Goal: Ask a question: Seek information or help from site administrators or community

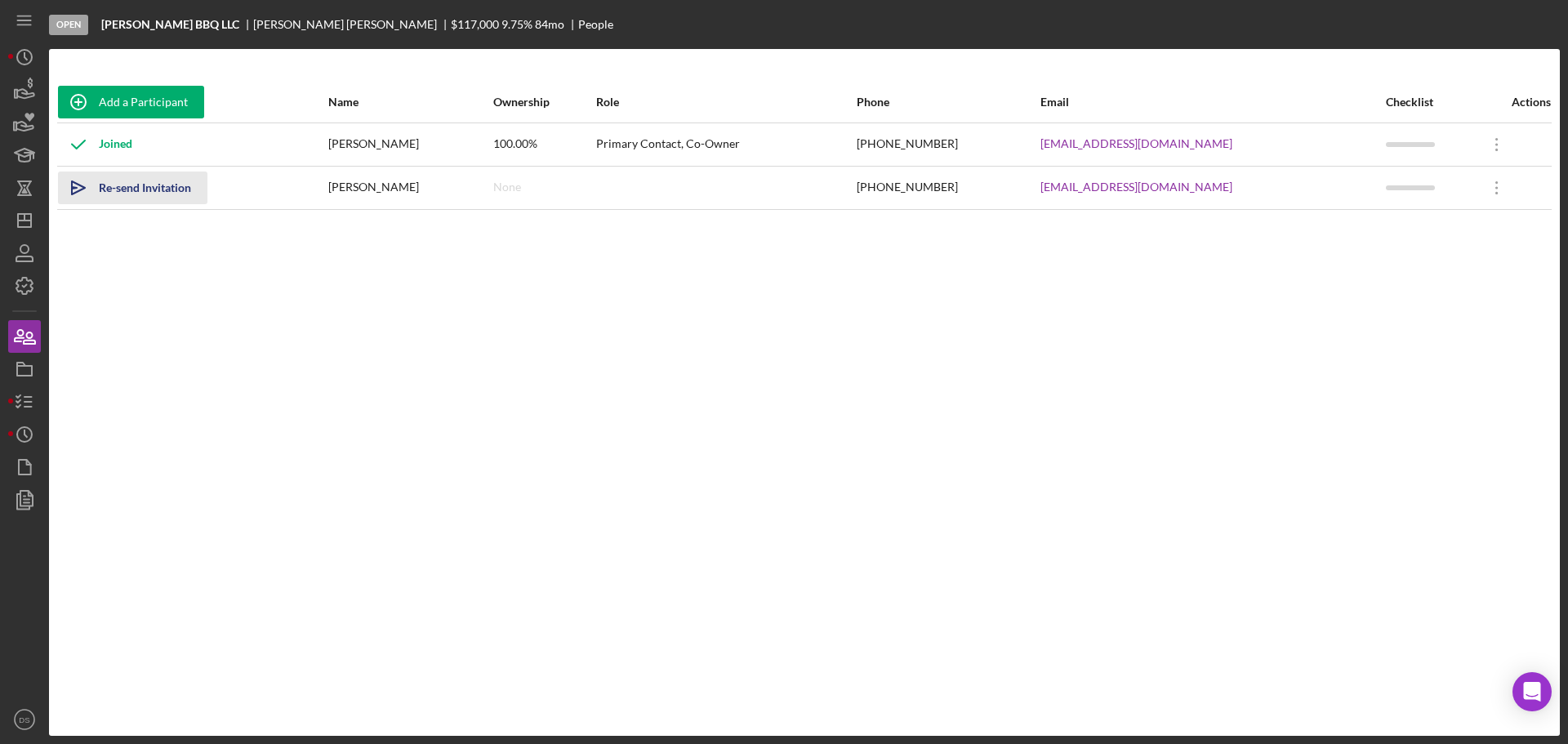
click at [164, 192] on div "Re-send Invitation" at bounding box center [145, 188] width 92 height 33
click at [1544, 695] on div "Open Intercom Messenger" at bounding box center [1531, 692] width 43 height 43
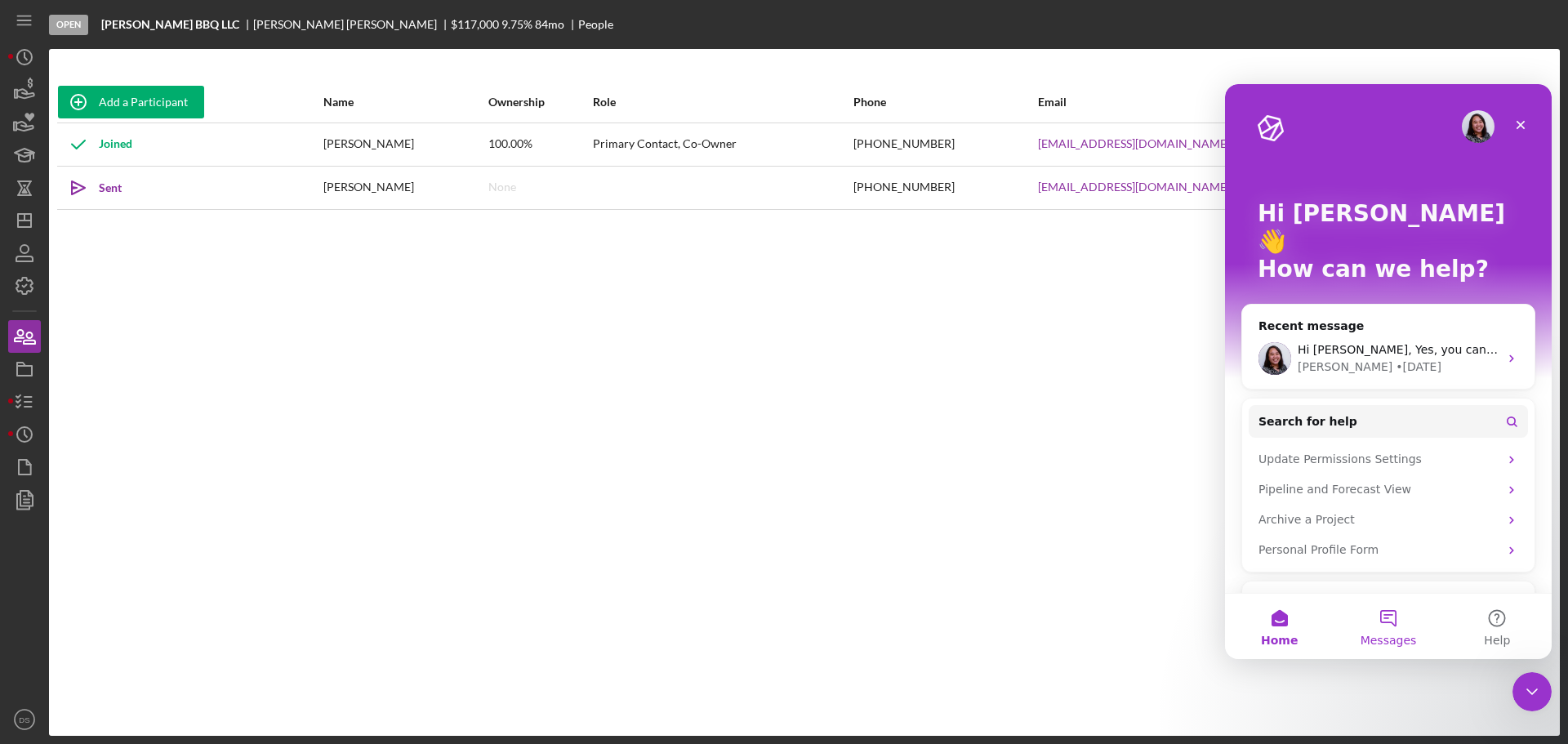
click at [1373, 608] on button "Messages" at bounding box center [1387, 627] width 109 height 65
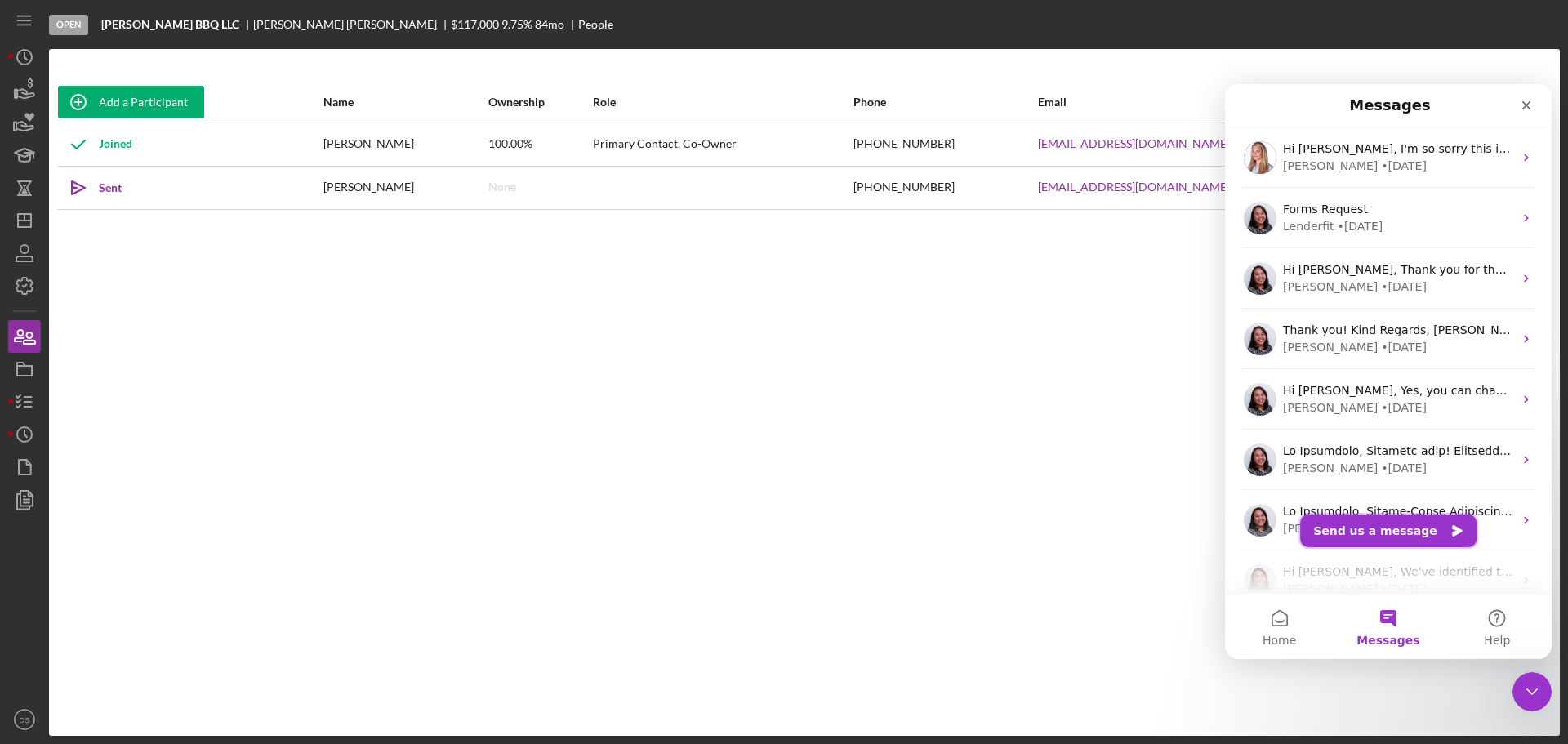
click at [1385, 516] on button "Send us a message" at bounding box center [1387, 531] width 176 height 33
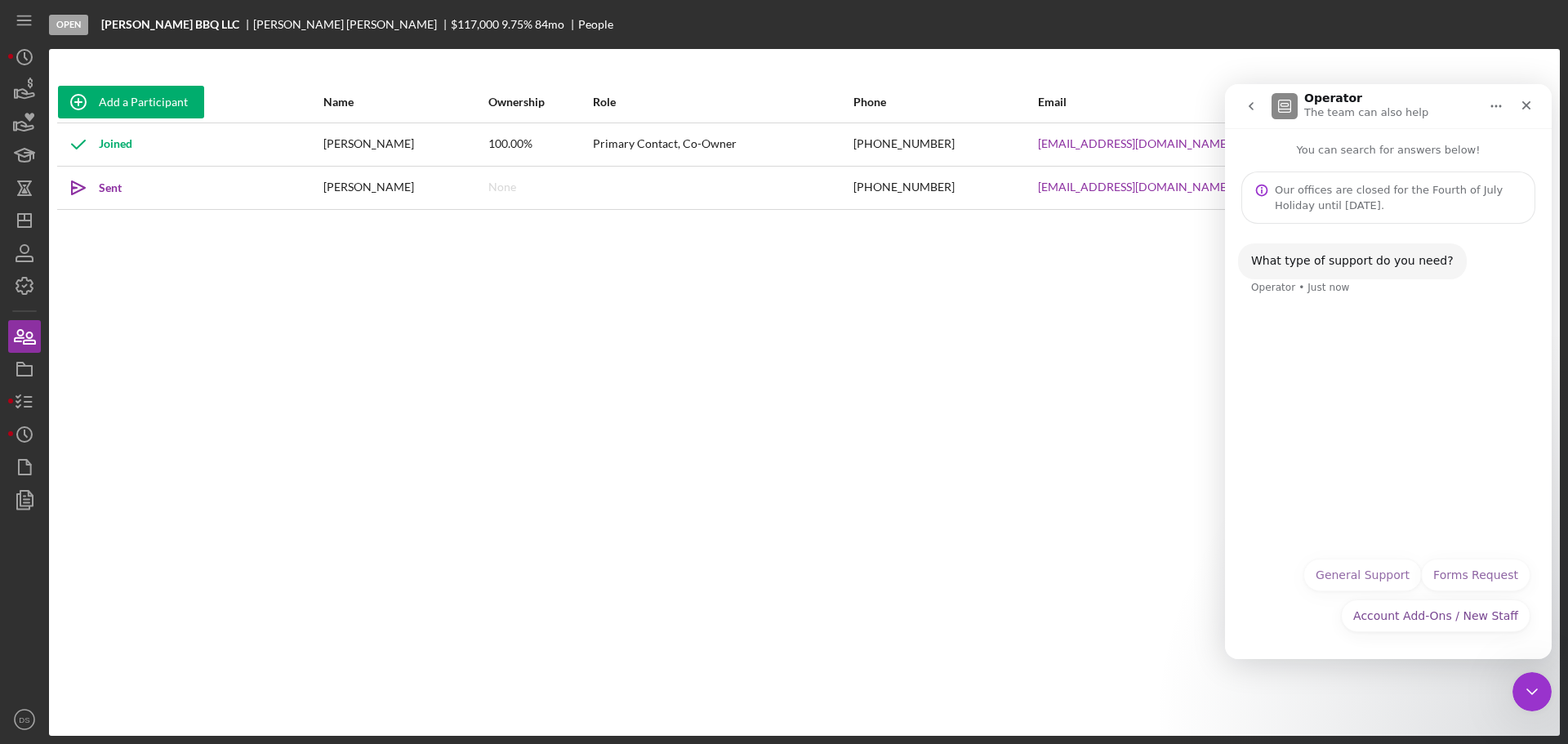
click at [1381, 566] on button "General Support" at bounding box center [1362, 576] width 118 height 33
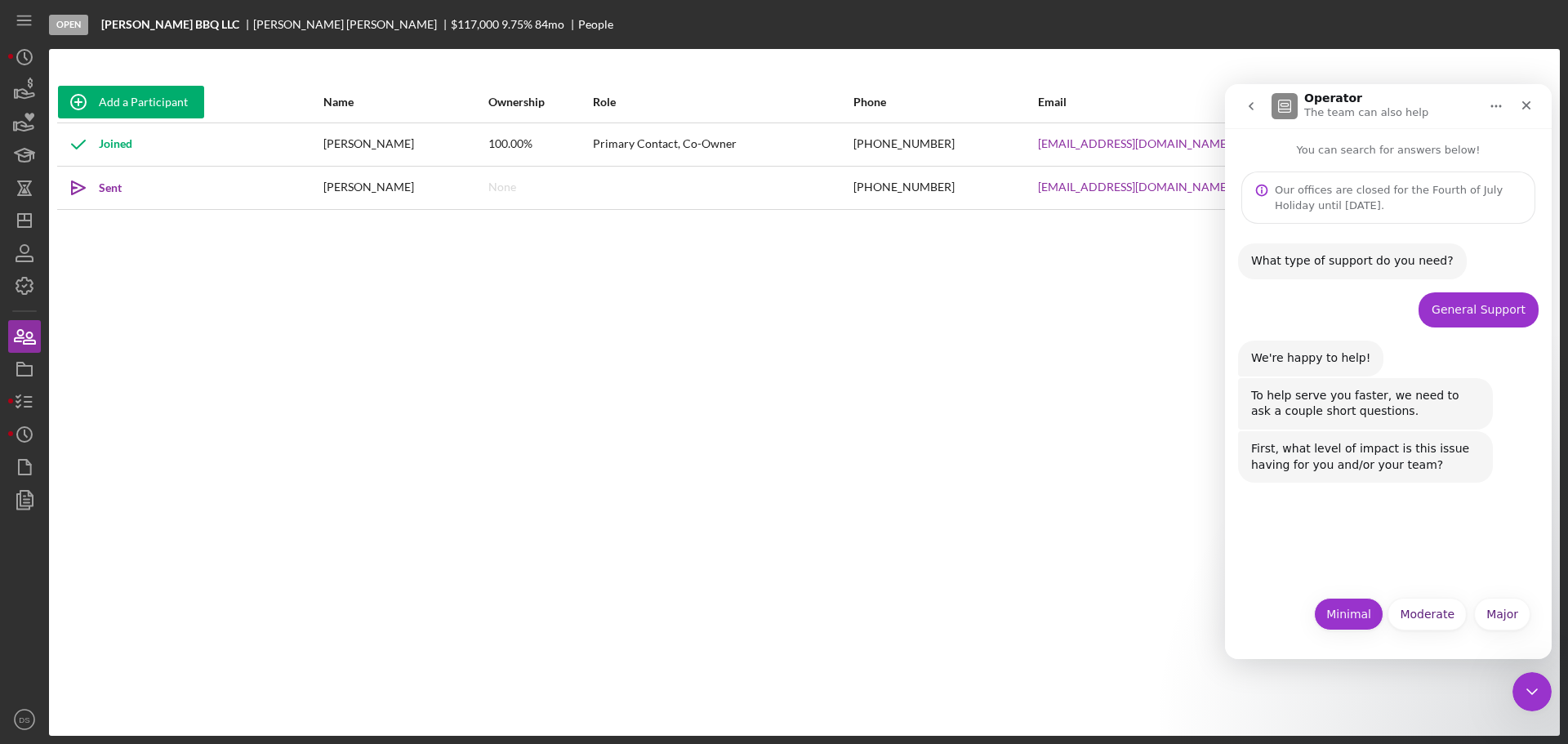
click at [1373, 611] on button "Minimal" at bounding box center [1349, 614] width 69 height 33
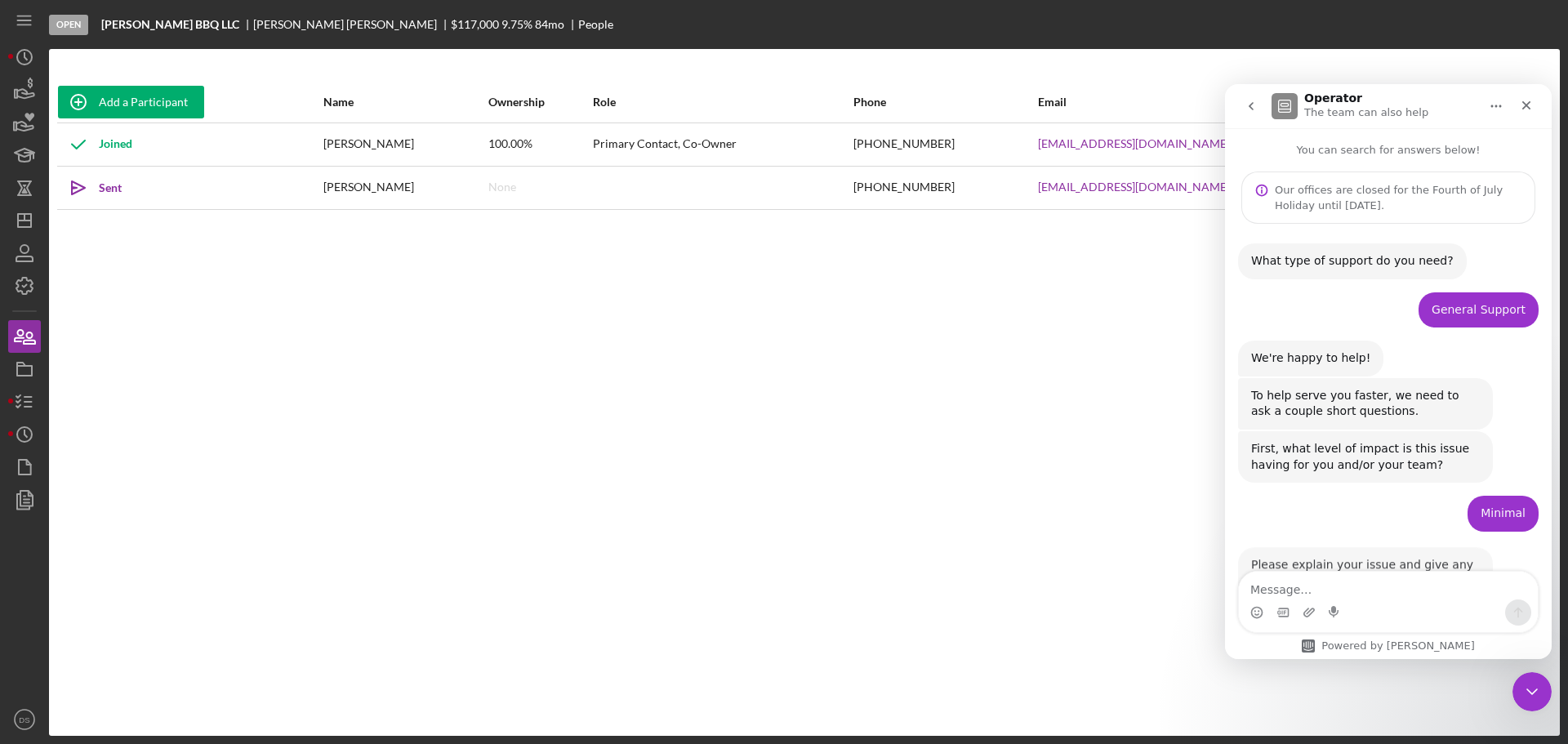
scroll to position [59, 0]
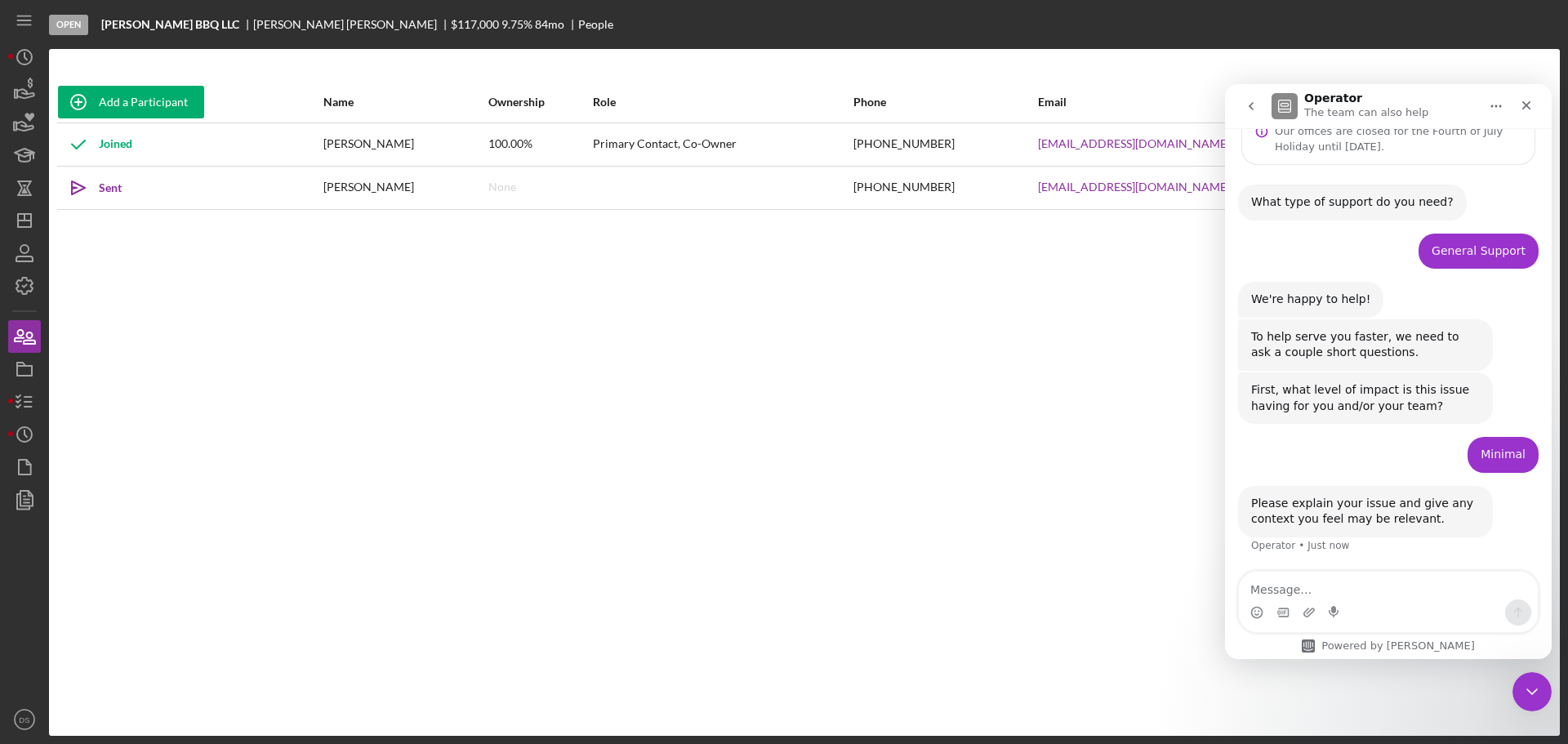
click at [1368, 593] on textarea "Message…" at bounding box center [1387, 585] width 299 height 28
type textarea "Is there a way to remove a participant from a loan?"
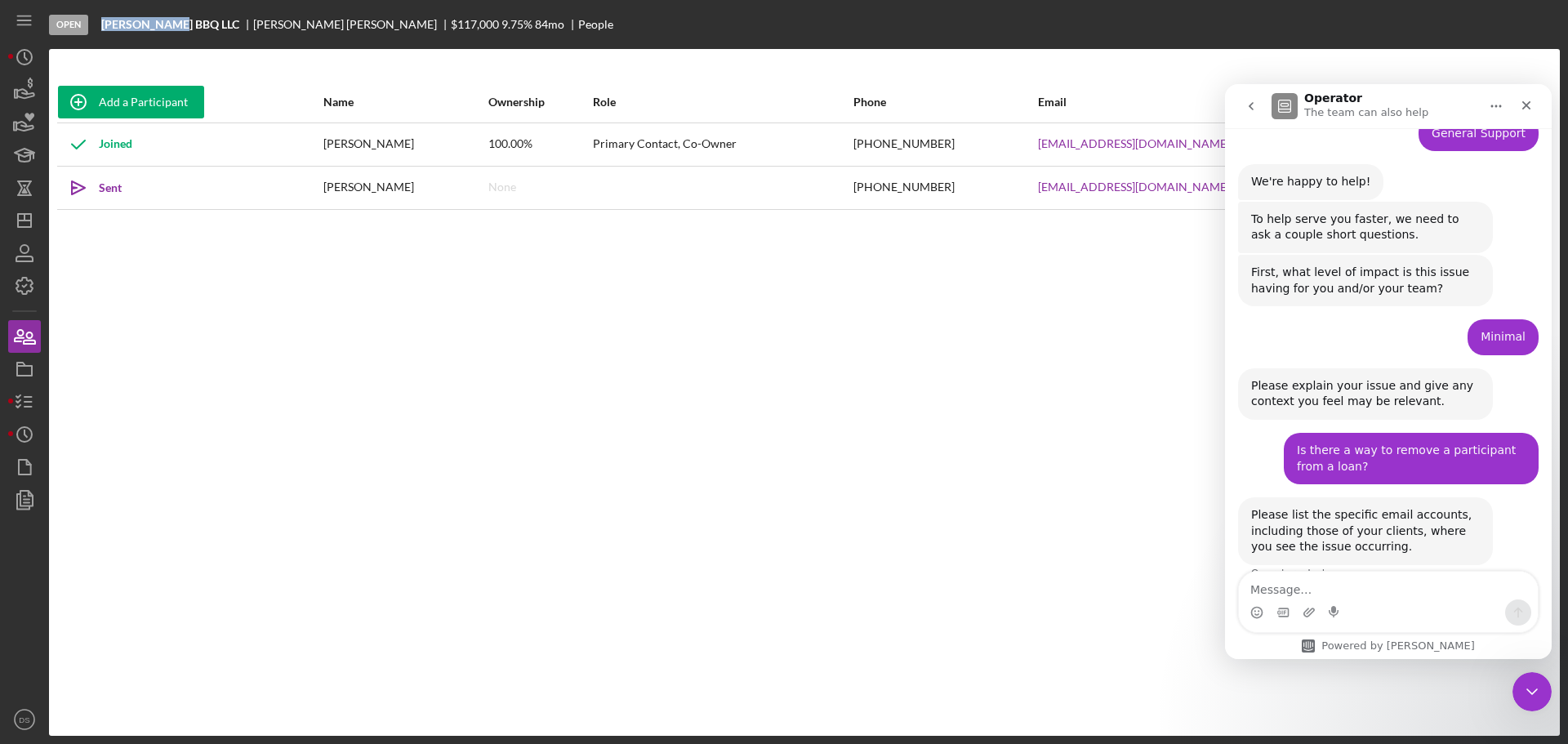
scroll to position [204, 0]
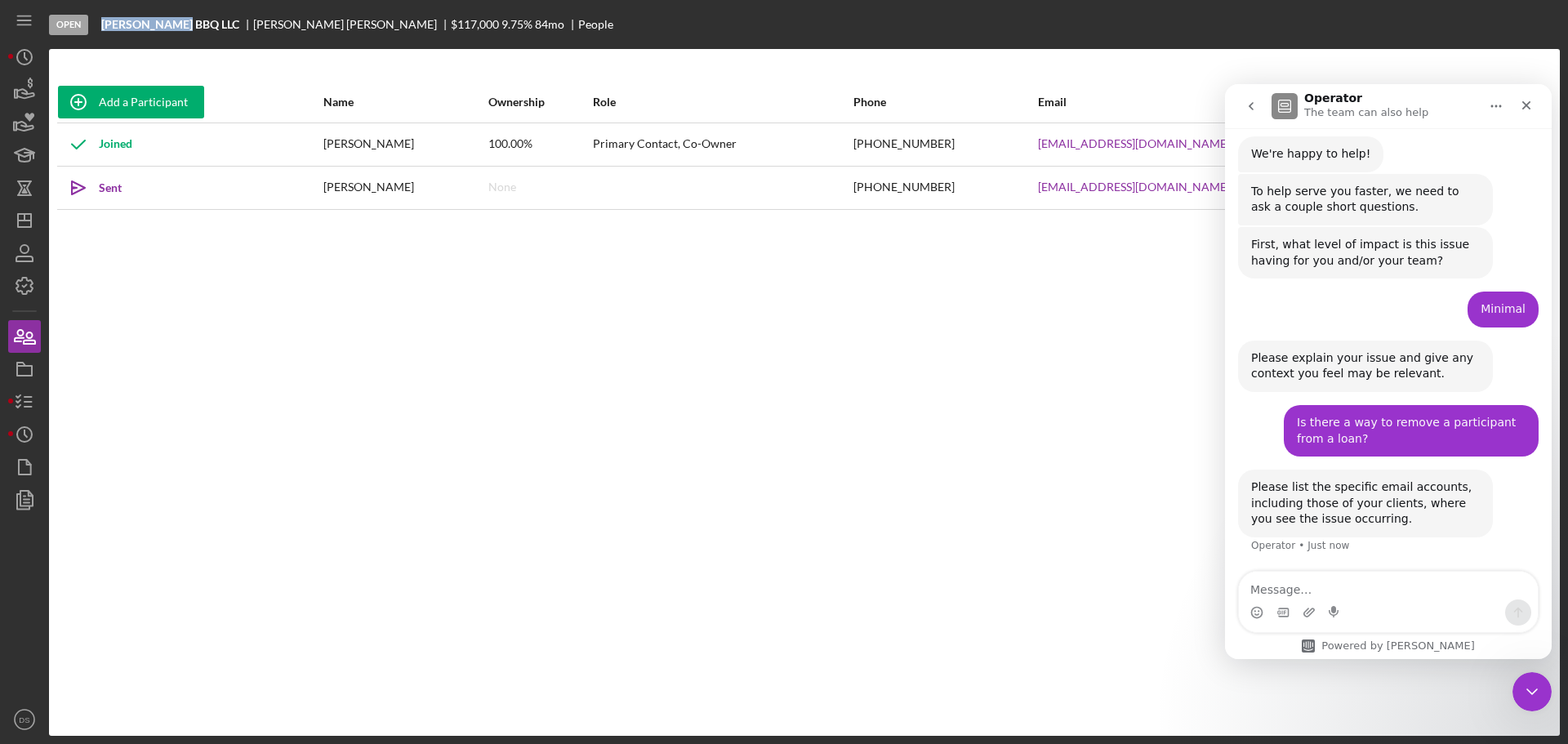
drag, startPoint x: 100, startPoint y: 20, endPoint x: 173, endPoint y: 25, distance: 73.2
click at [173, 25] on div "Open [PERSON_NAME] BBQ LLC [PERSON_NAME] $117,000 $117,000 9.75 % 84 mo People" at bounding box center [804, 24] width 1510 height 49
copy b "[PERSON_NAME] BBQ LLC"
click at [1326, 579] on textarea "Message…" at bounding box center [1387, 585] width 299 height 28
drag, startPoint x: 1086, startPoint y: 148, endPoint x: 1211, endPoint y: 143, distance: 125.1
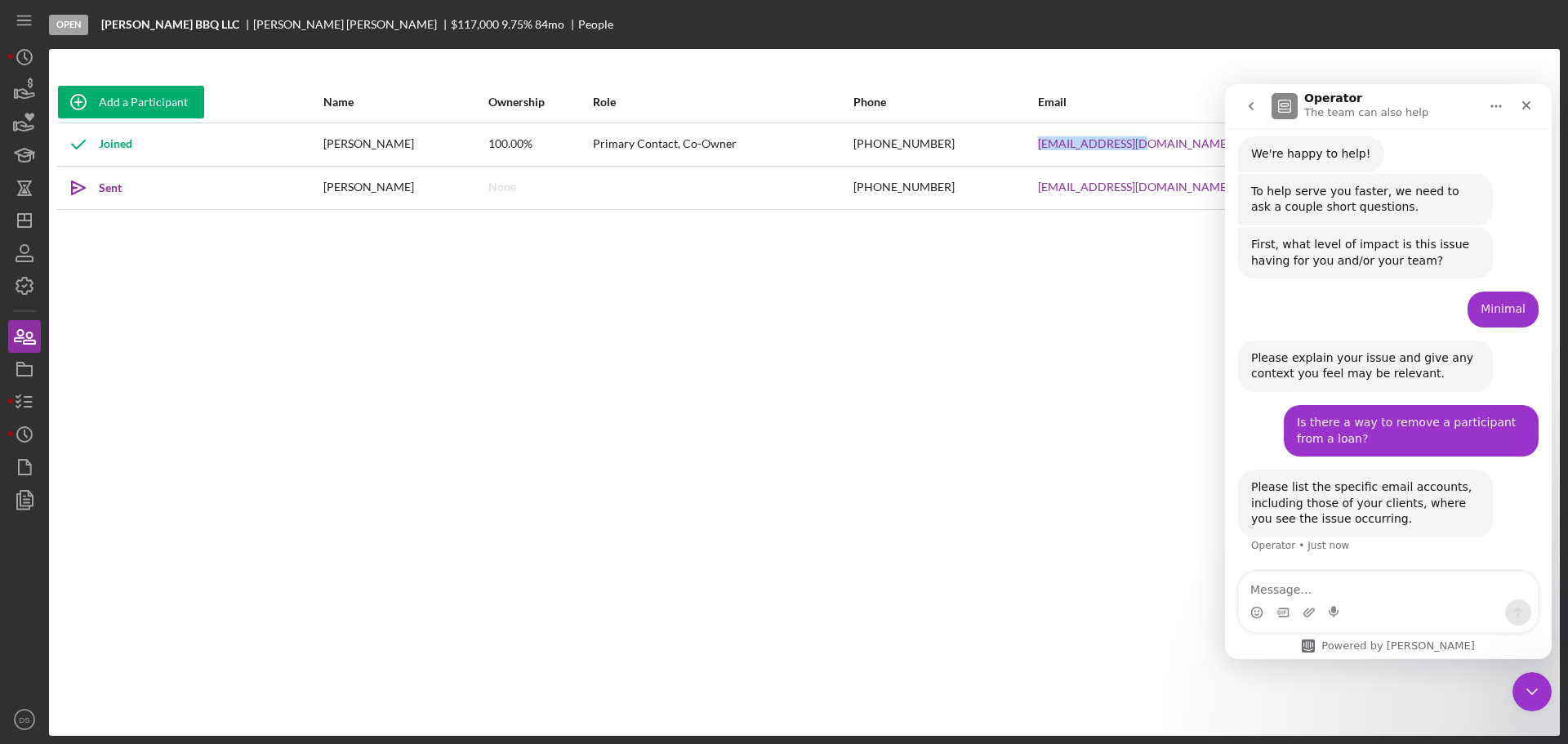
click at [1211, 143] on tr "Joined [PERSON_NAME] 100.00% Primary Contact, Co-Owner [PHONE_NUMBER] [EMAIL_AD…" at bounding box center [803, 143] width 1494 height 43
copy tr "[EMAIL_ADDRESS][DOMAIN_NAME]"
click at [1347, 585] on textarea "Message…" at bounding box center [1387, 585] width 299 height 28
paste textarea "[EMAIL_ADDRESS][DOMAIN_NAME]"
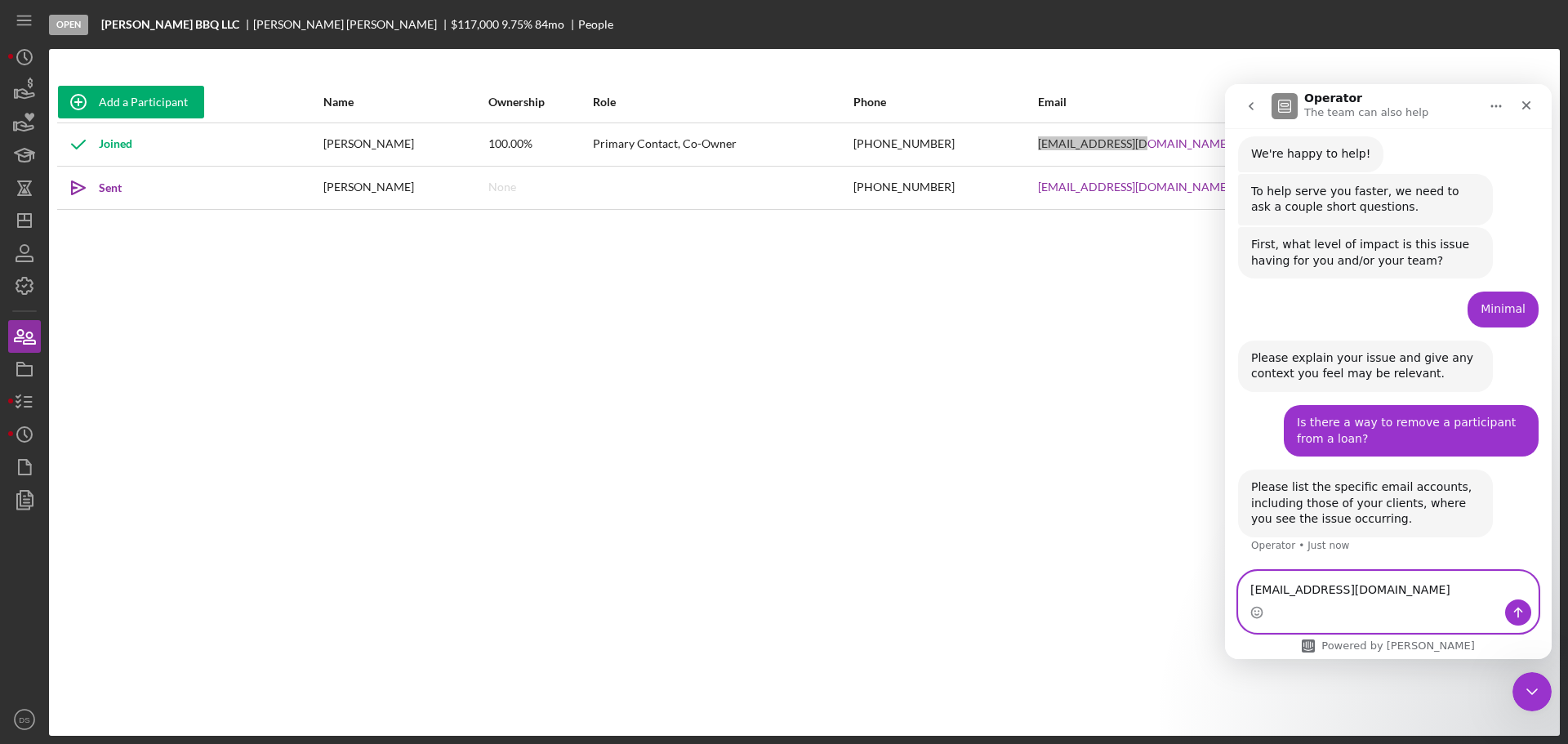
scroll to position [220, 0]
type textarea "[EMAIL_ADDRESS][DOMAIN_NAME]"
drag, startPoint x: 1108, startPoint y: 257, endPoint x: 1087, endPoint y: 207, distance: 54.2
click at [1105, 255] on div "Add a Participant Name Ownership Role Phone Email Checklist Actions Joined [PER…" at bounding box center [804, 393] width 1510 height 622
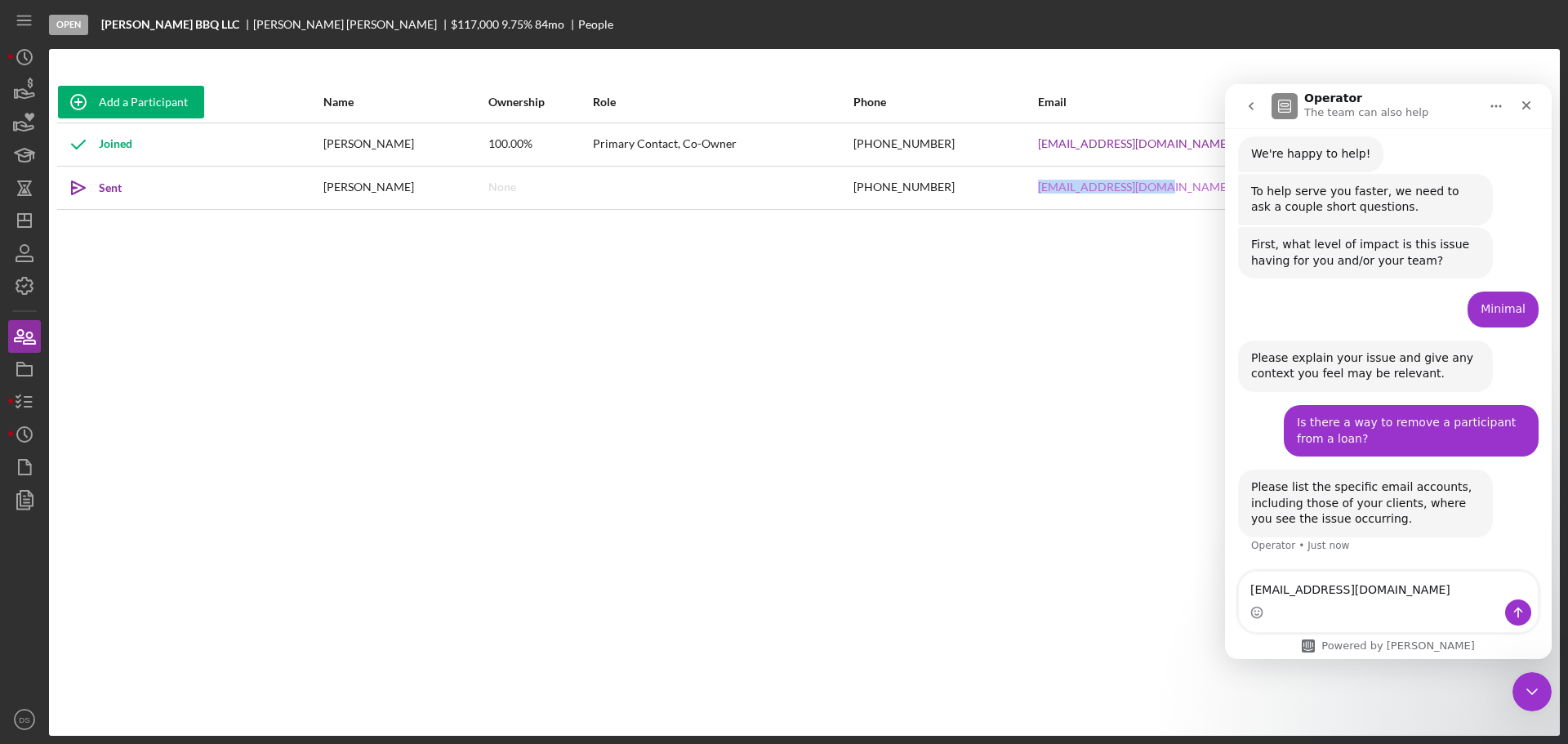
drag, startPoint x: 1090, startPoint y: 195, endPoint x: 1217, endPoint y: 191, distance: 127.1
click at [1217, 191] on tr "Icon/icon-invite-send Sent [PERSON_NAME] None [PHONE_NUMBER] [EMAIL_ADDRESS][DO…" at bounding box center [803, 187] width 1494 height 43
copy tr "[EMAIL_ADDRESS][DOMAIN_NAME]"
click at [1524, 616] on button "Send a message…" at bounding box center [1517, 612] width 26 height 26
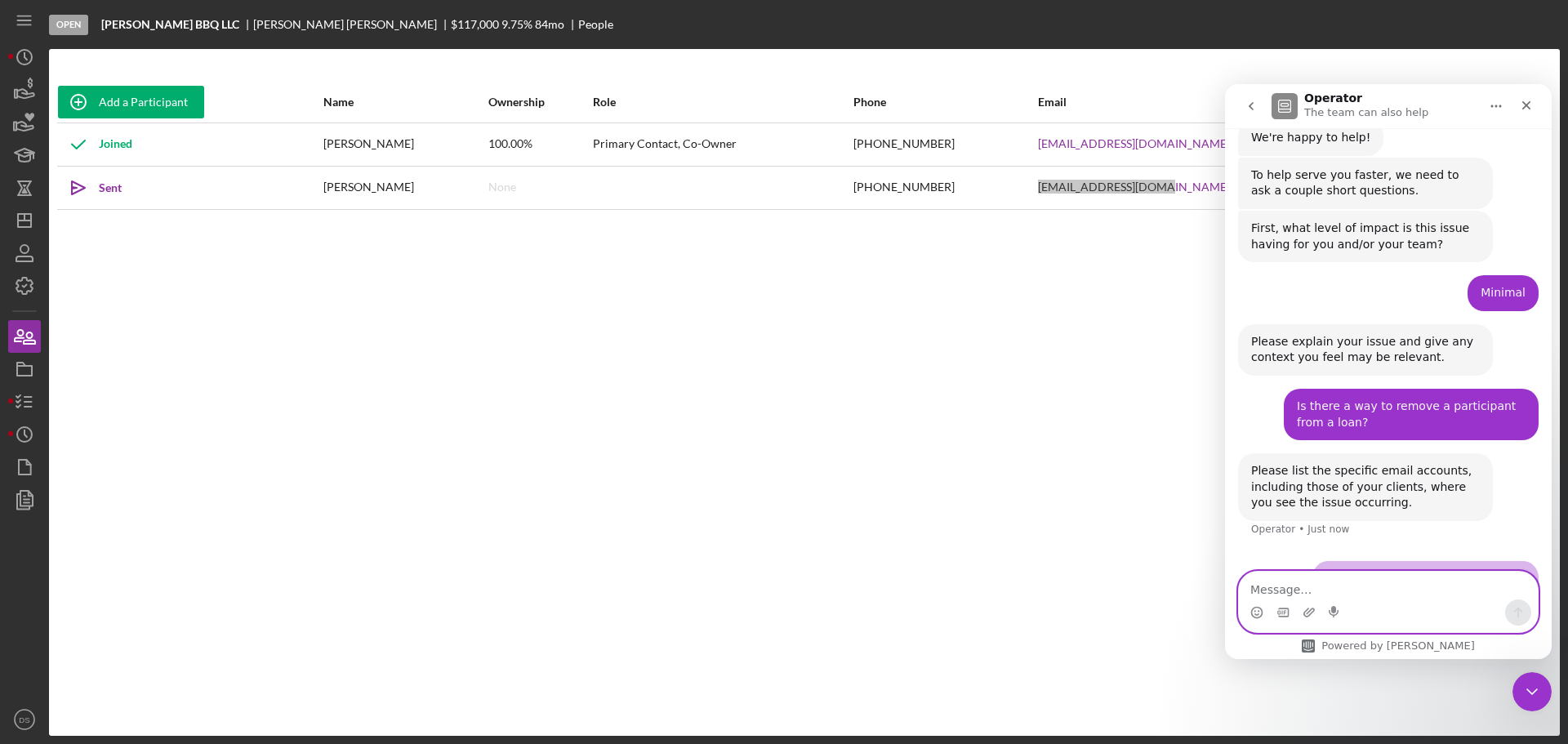
scroll to position [269, 0]
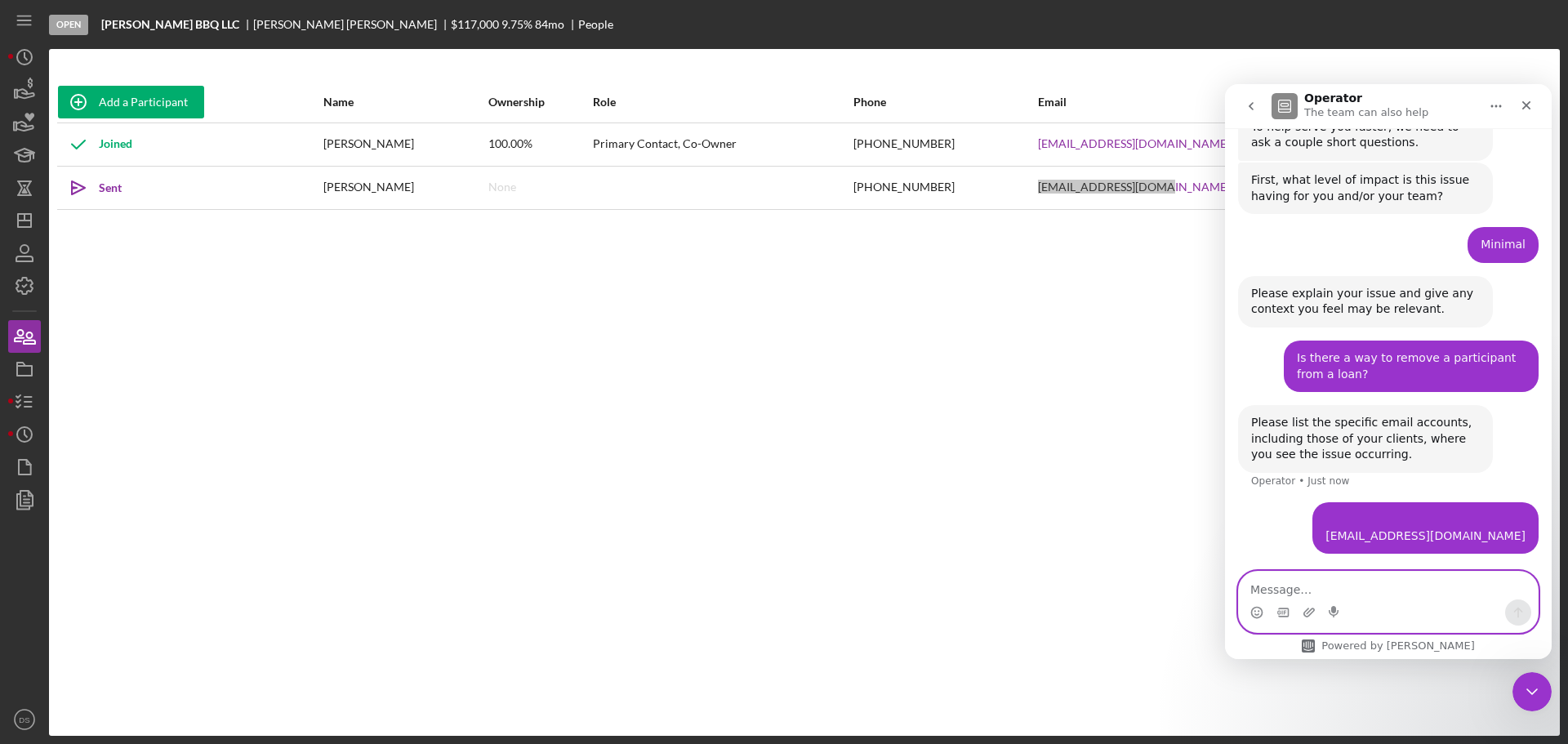
click at [1400, 591] on textarea "Message…" at bounding box center [1387, 585] width 299 height 28
paste textarea "[EMAIL_ADDRESS][DOMAIN_NAME]"
type textarea "[EMAIL_ADDRESS][DOMAIN_NAME]"
click at [1511, 611] on icon "Send a message…" at bounding box center [1518, 613] width 13 height 13
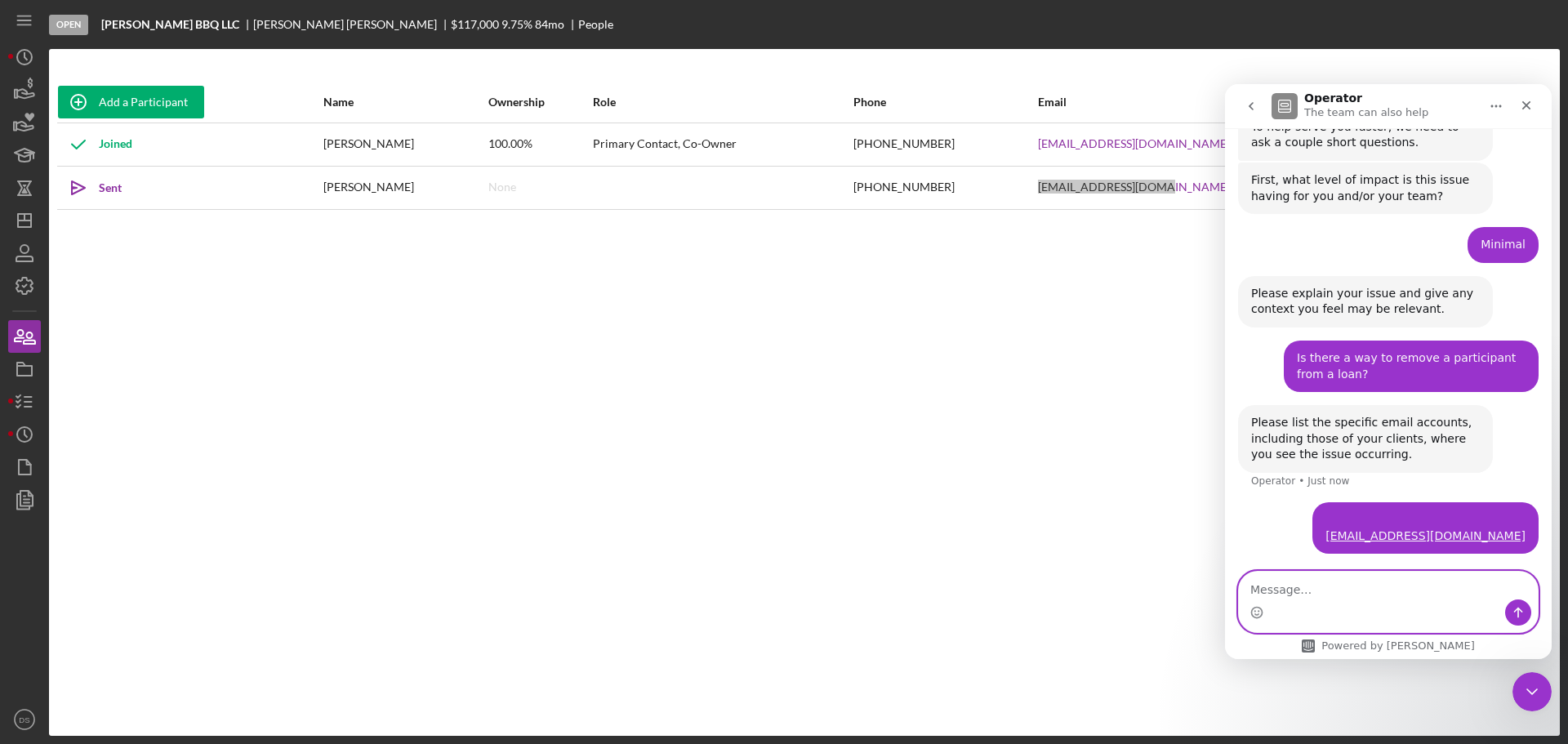
scroll to position [321, 0]
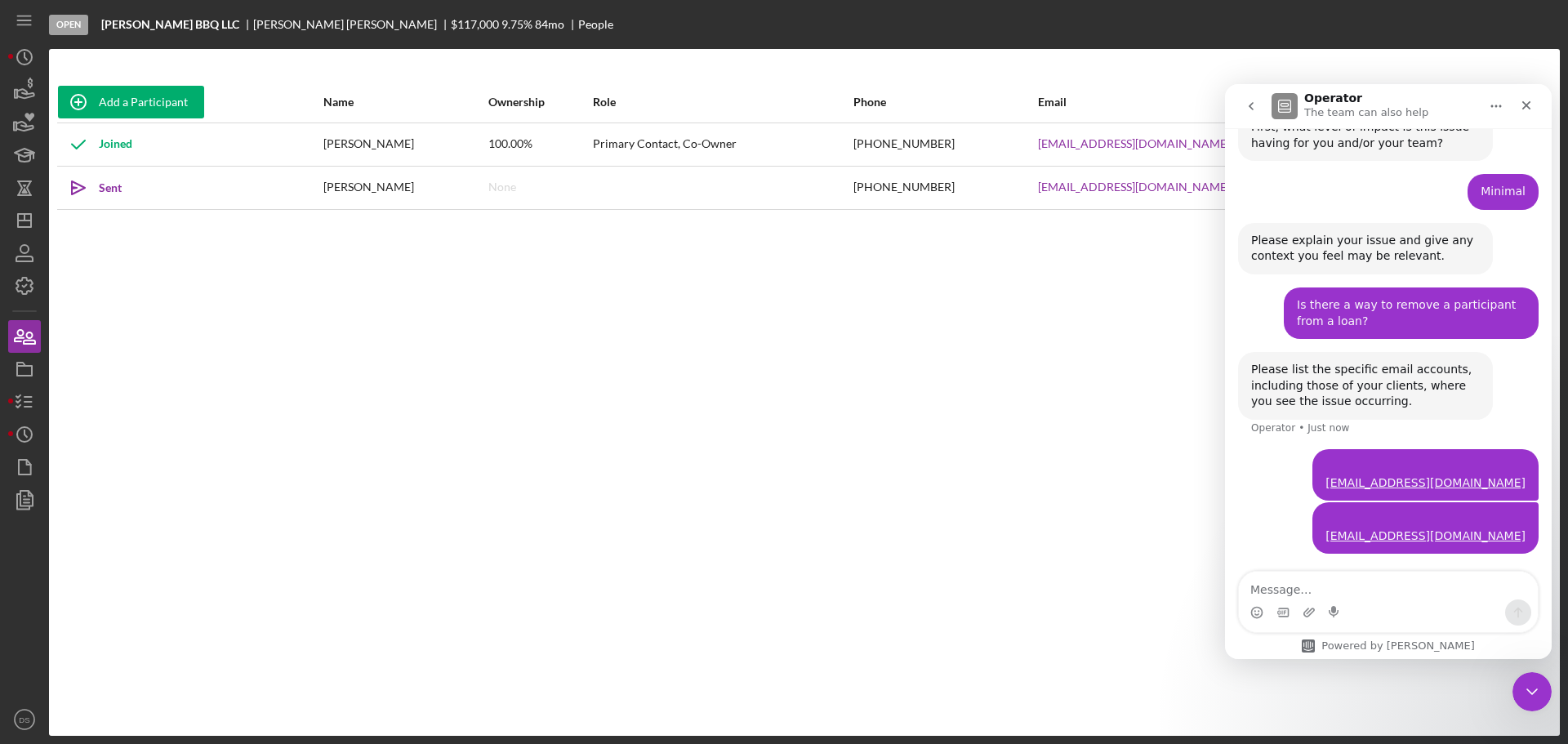
click at [1030, 426] on div "Add a Participant Name Ownership Role Phone Email Checklist Actions Joined [PER…" at bounding box center [804, 393] width 1510 height 622
click at [1519, 105] on div "Close" at bounding box center [1526, 105] width 30 height 30
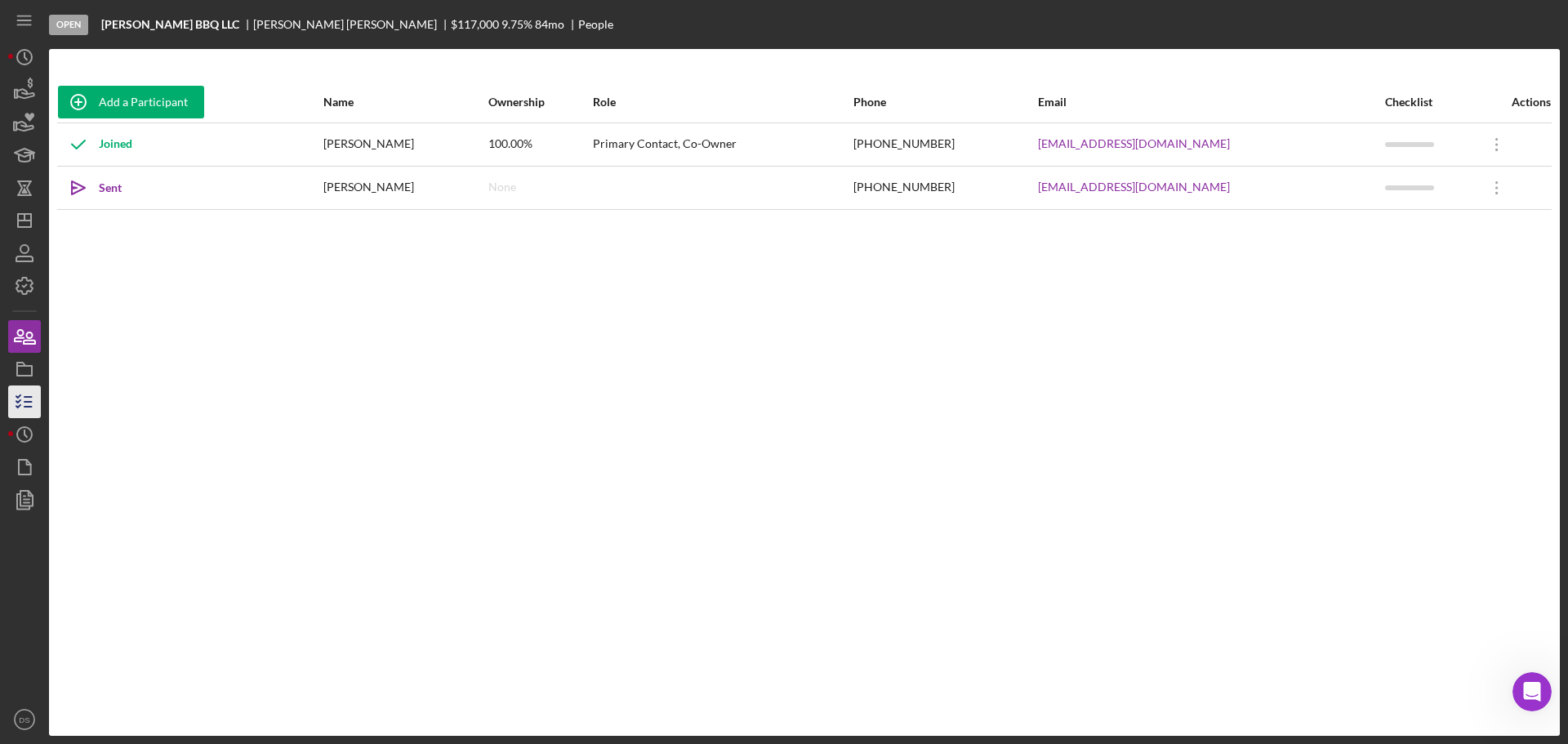
scroll to position [375, 0]
click at [19, 371] on icon "button" at bounding box center [24, 369] width 40 height 40
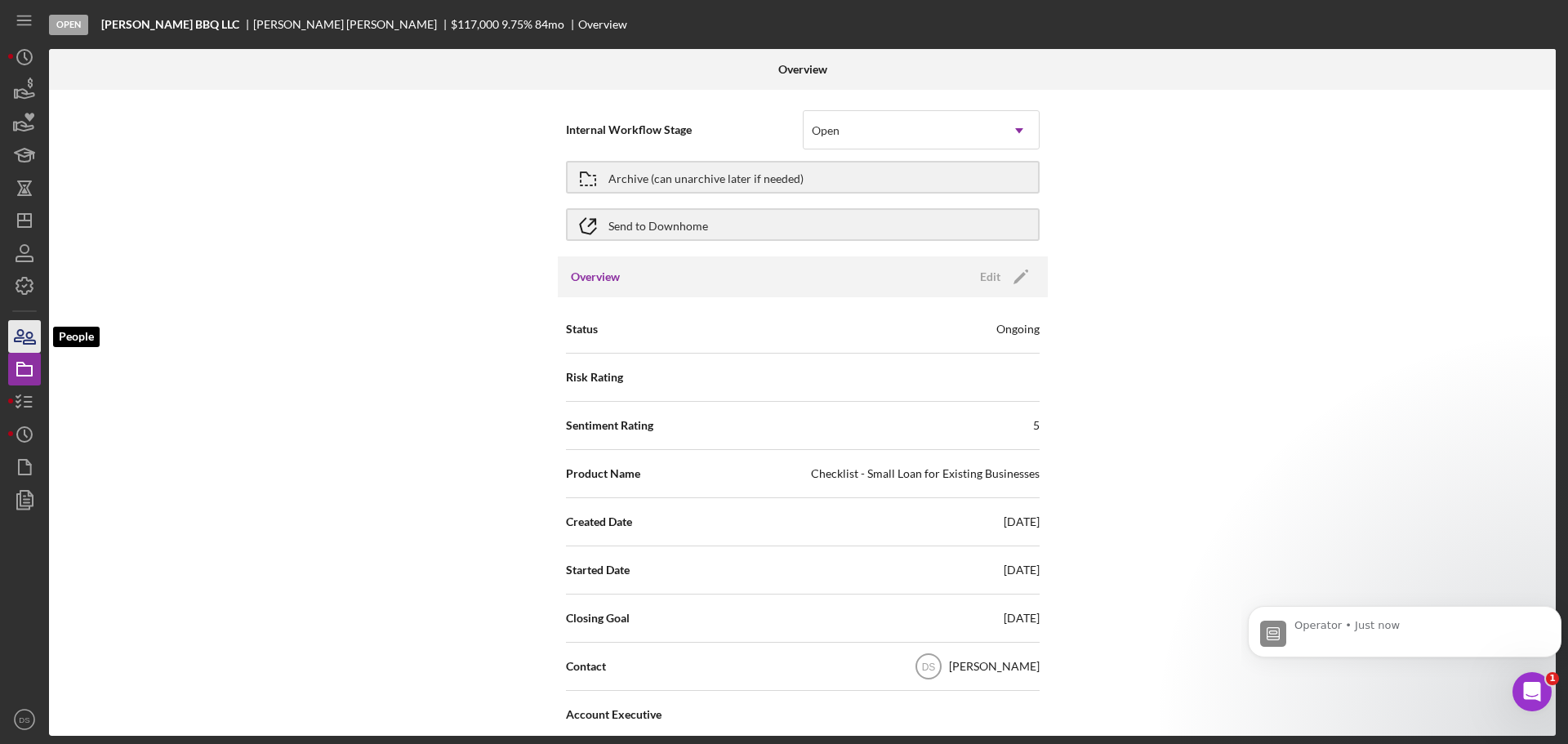
scroll to position [627, 0]
click at [24, 218] on line "button" at bounding box center [24, 217] width 0 height 7
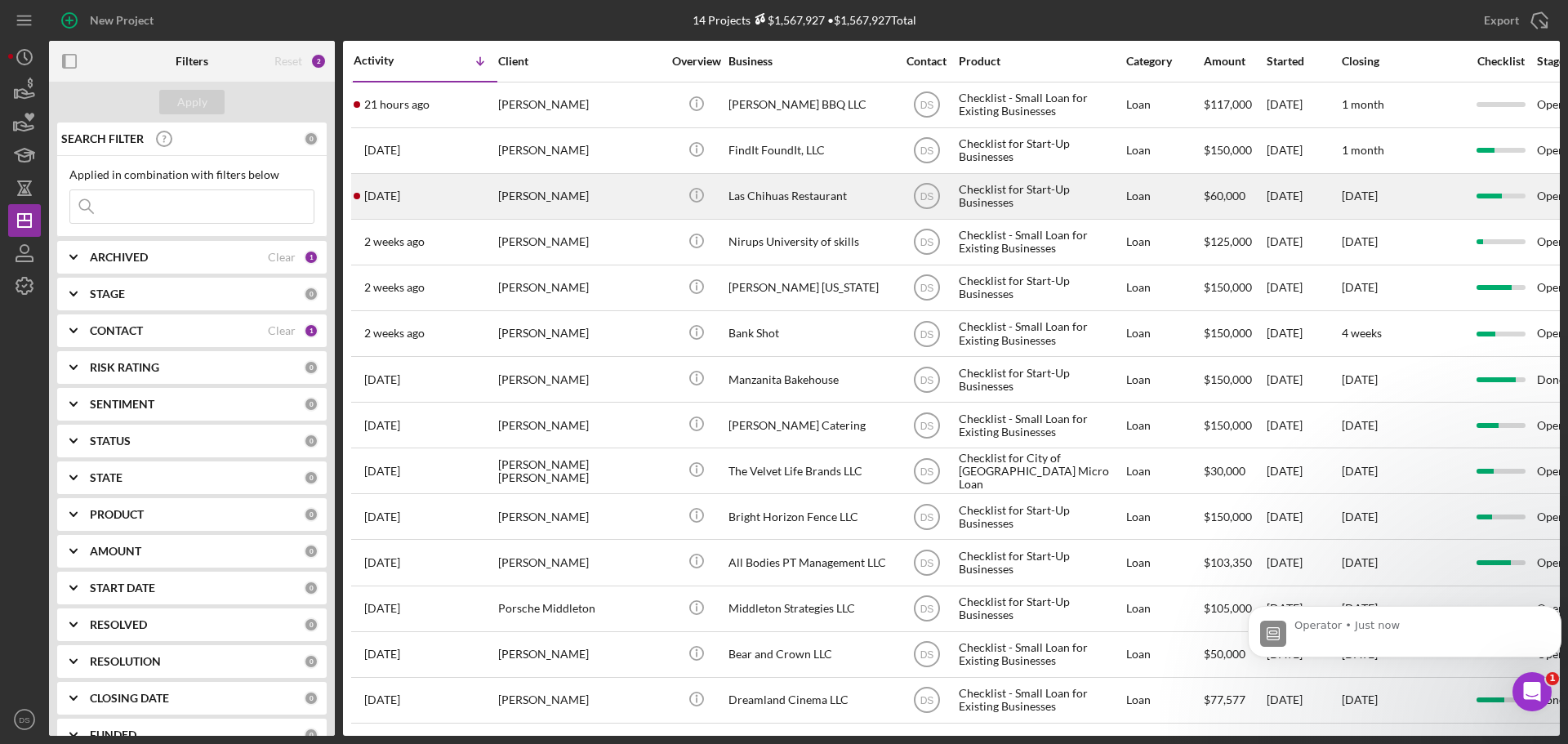
click at [529, 198] on div "[PERSON_NAME]" at bounding box center [580, 196] width 164 height 43
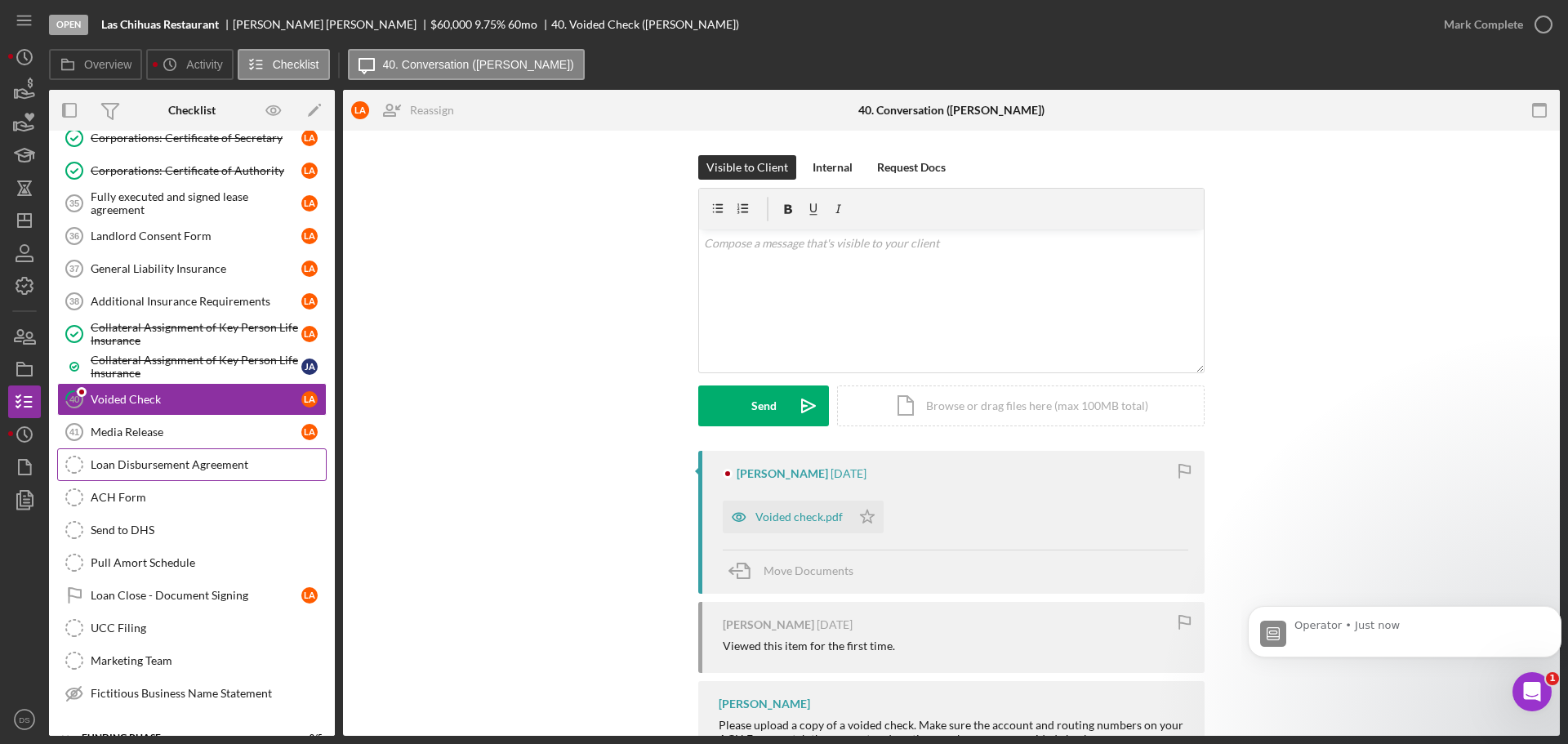
scroll to position [554, 0]
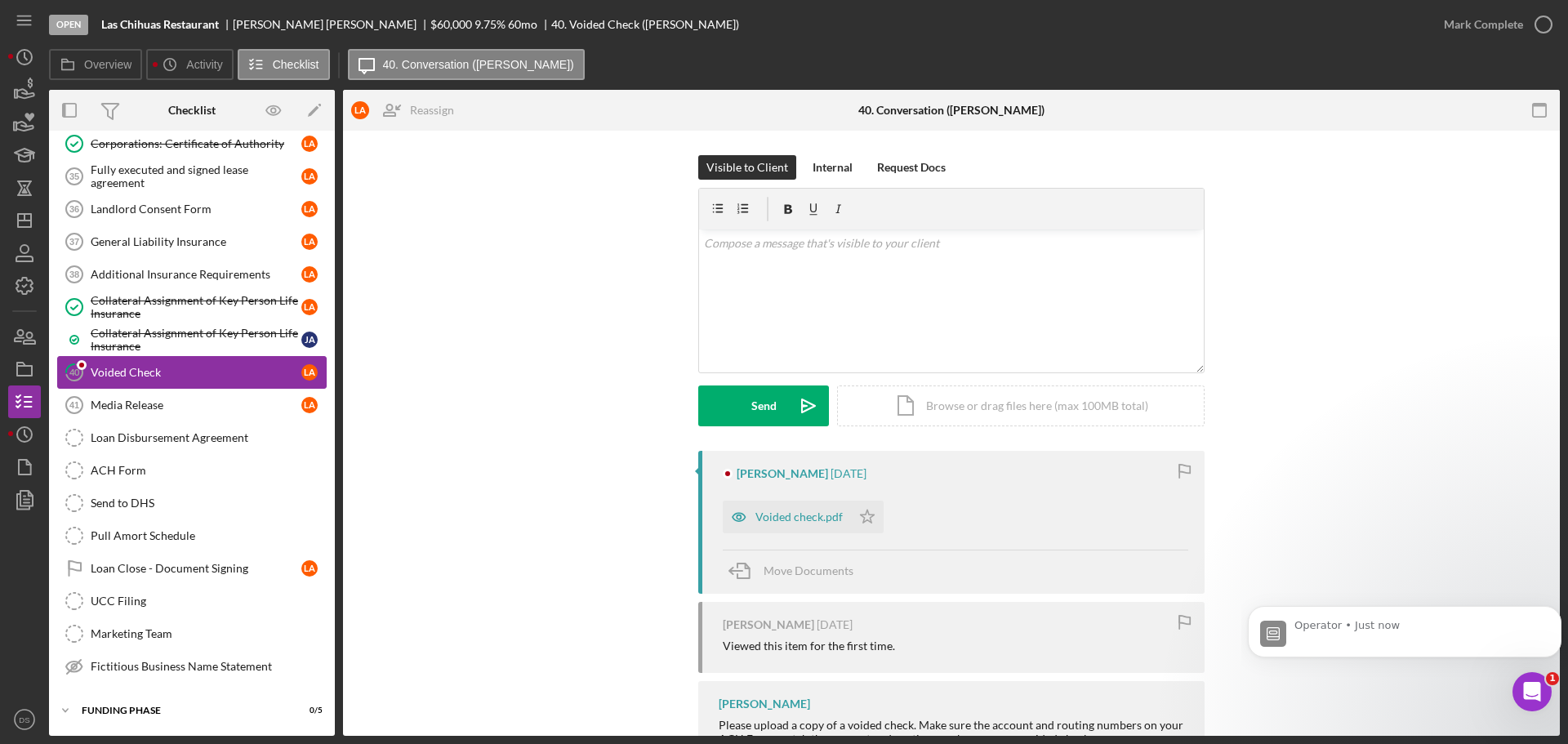
click at [175, 374] on div "Voided Check" at bounding box center [195, 372] width 211 height 13
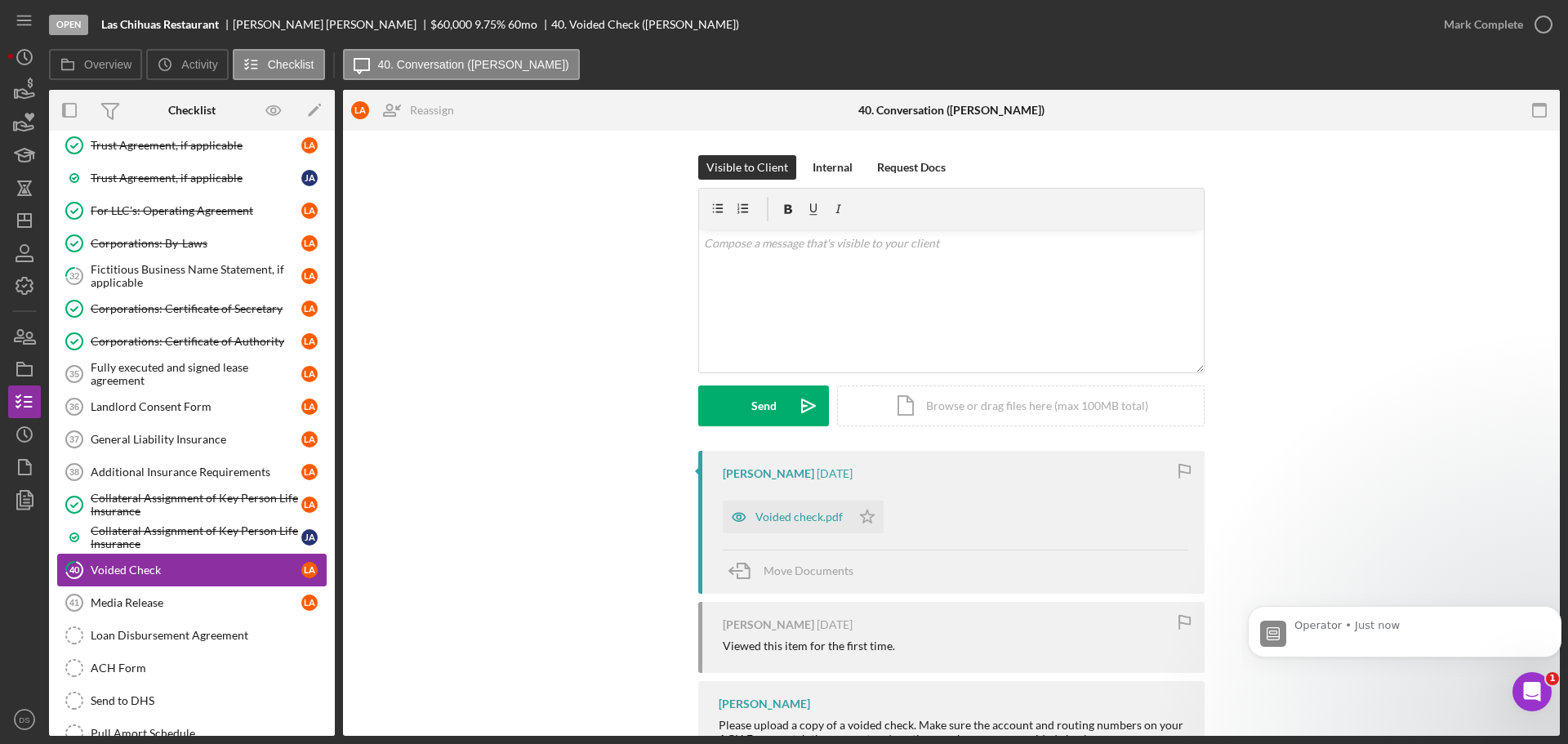
scroll to position [310, 0]
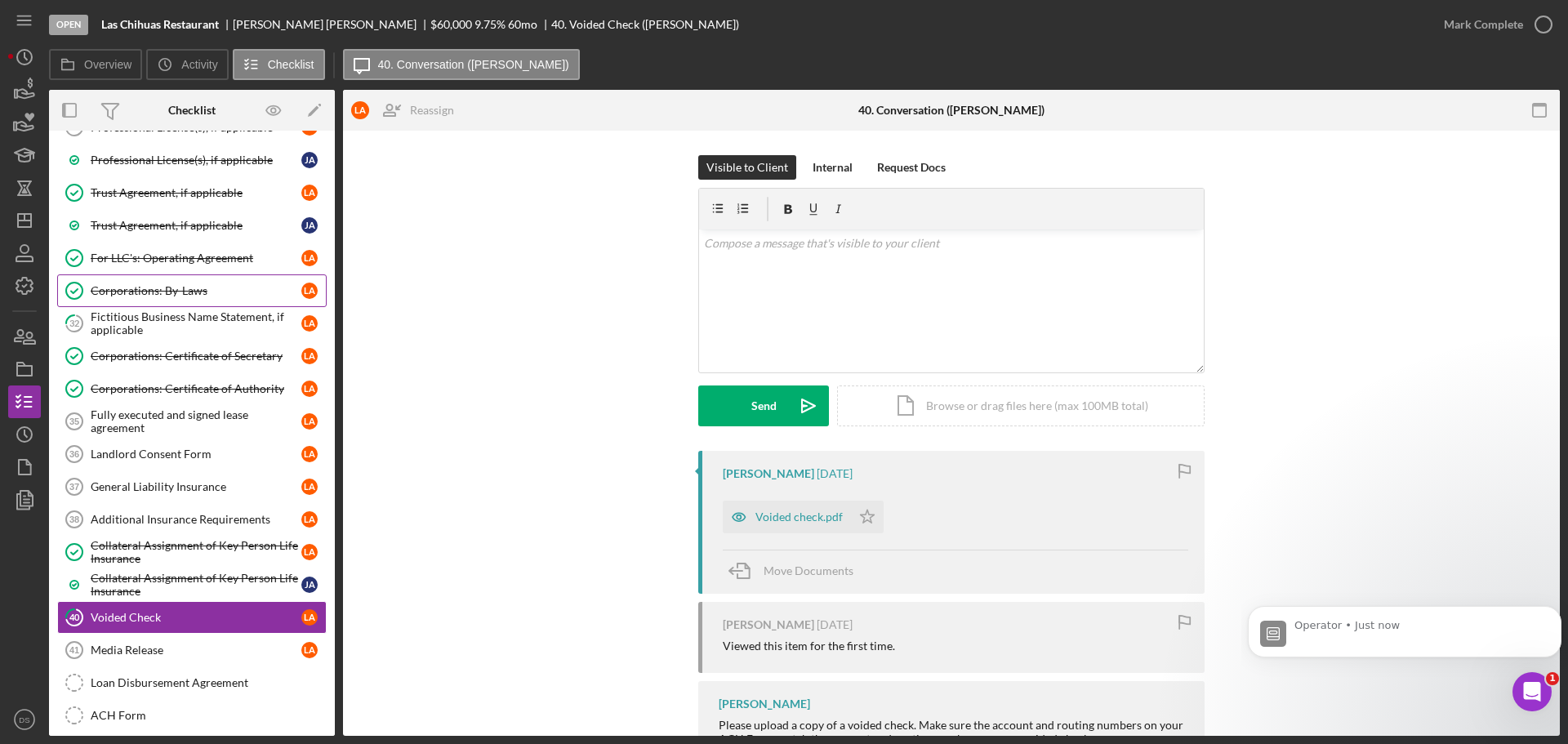
click at [216, 306] on link "Corporations: By-Laws Corporations: By-Laws L A" at bounding box center [191, 291] width 269 height 33
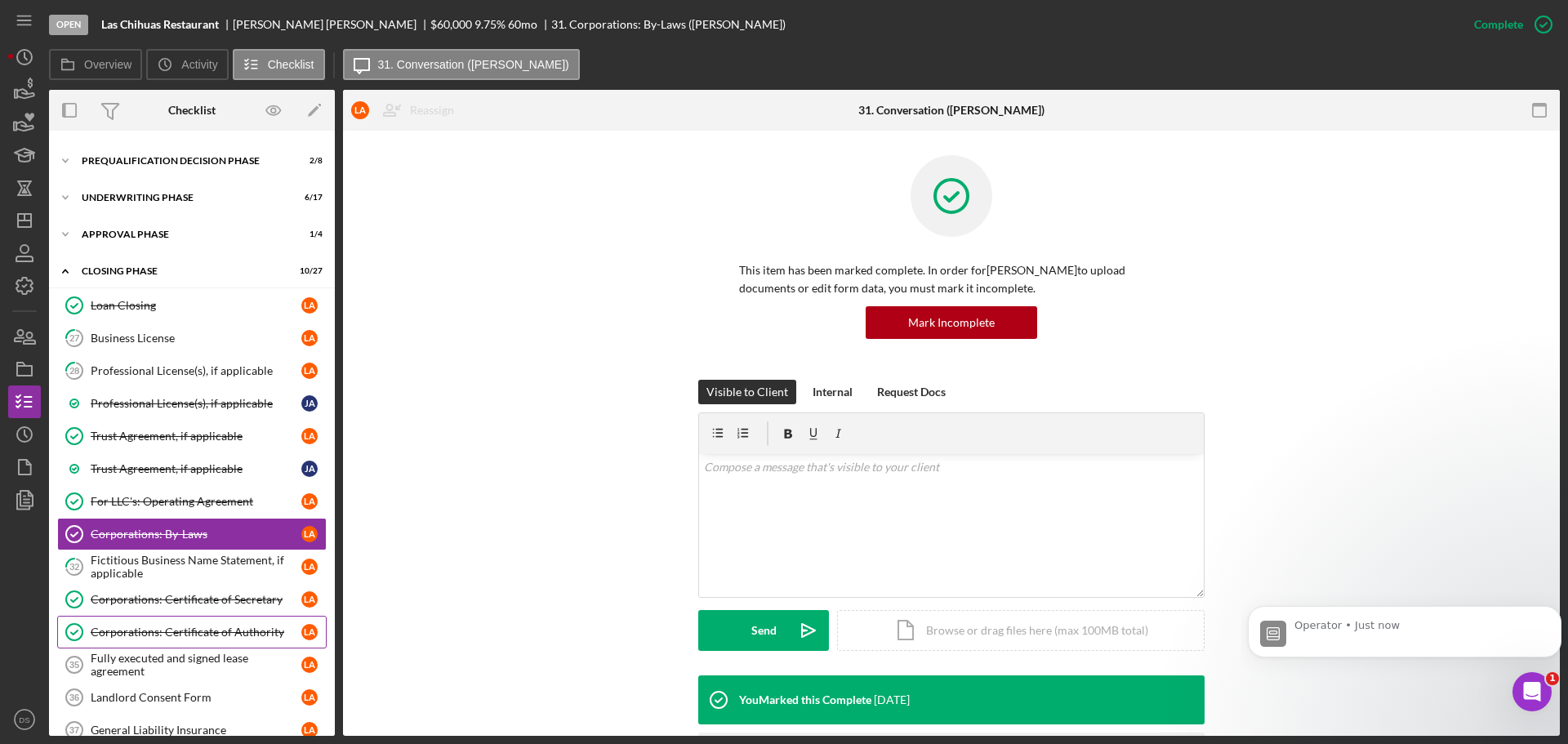
scroll to position [64, 0]
